Goal: Task Accomplishment & Management: Use online tool/utility

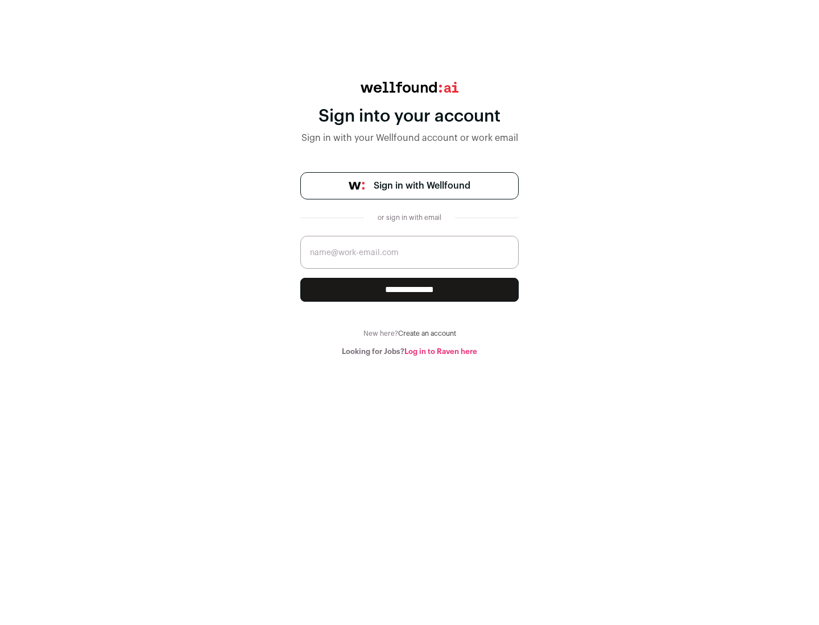
click at [421, 186] on span "Sign in with Wellfound" at bounding box center [421, 186] width 97 height 14
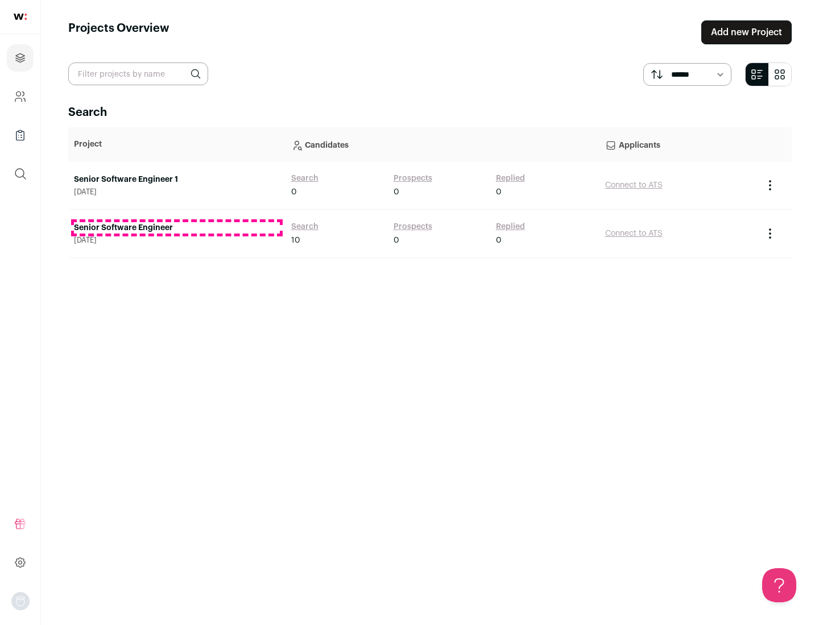
click at [176, 228] on link "Senior Software Engineer" at bounding box center [177, 227] width 206 height 11
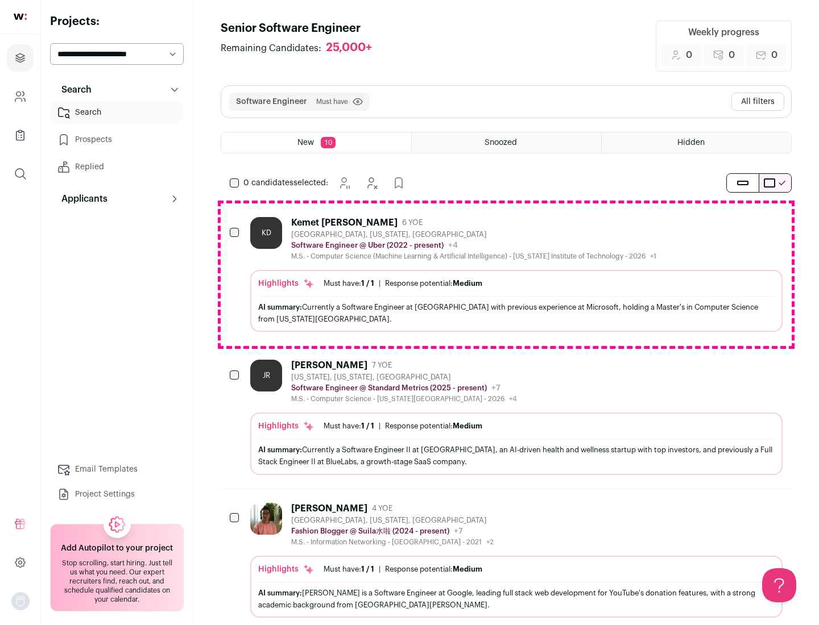
click at [506, 275] on div "Highlights Must have: 1 / 1 How many must haves have been fulfilled? | Response…" at bounding box center [516, 301] width 532 height 62
